Goal: Use online tool/utility: Use online tool/utility

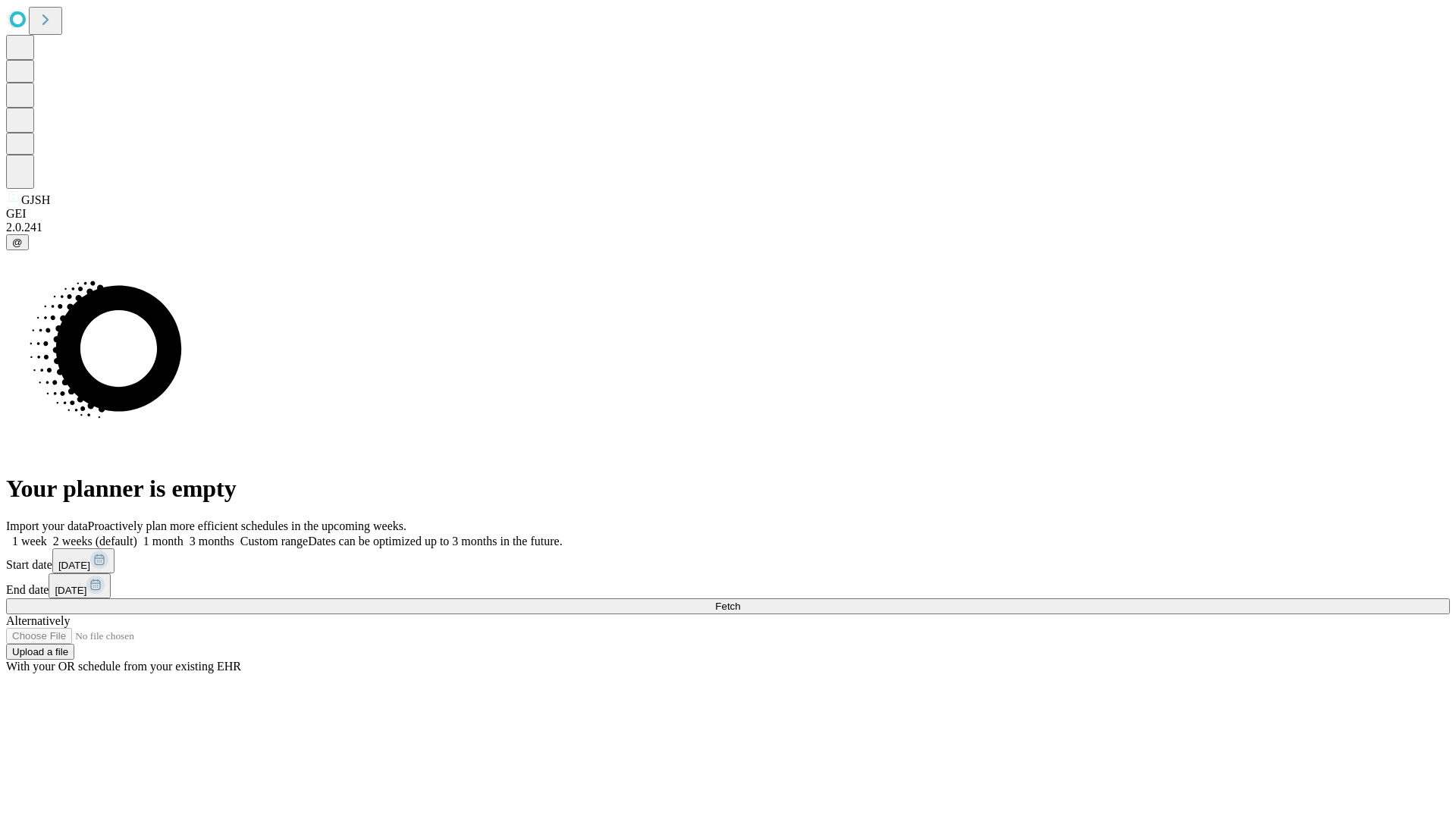
click at [740, 600] on span "Fetch" at bounding box center [728, 605] width 25 height 11
